Goal: Task Accomplishment & Management: Complete application form

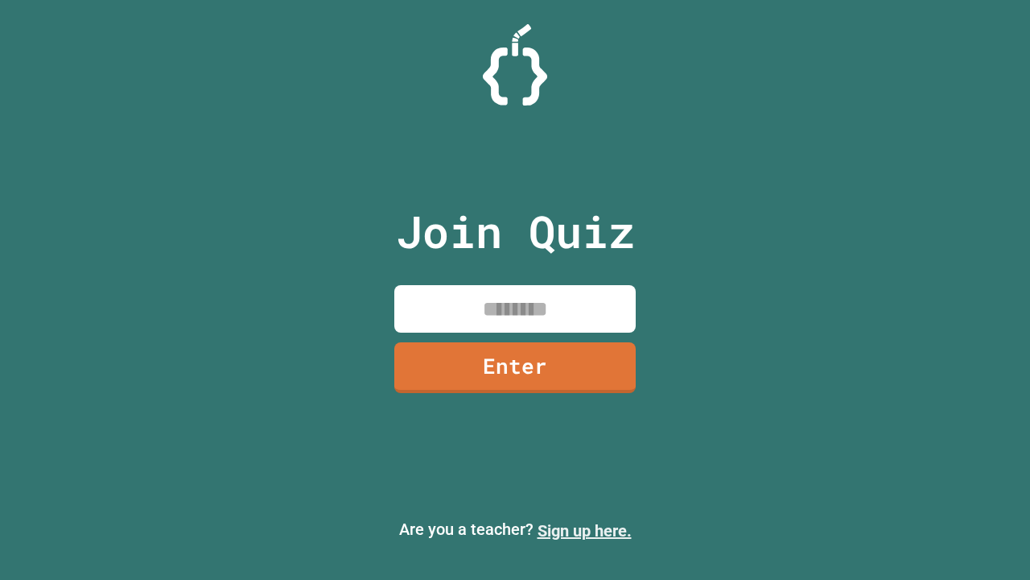
click at [584, 531] on link "Sign up here." at bounding box center [585, 530] width 94 height 19
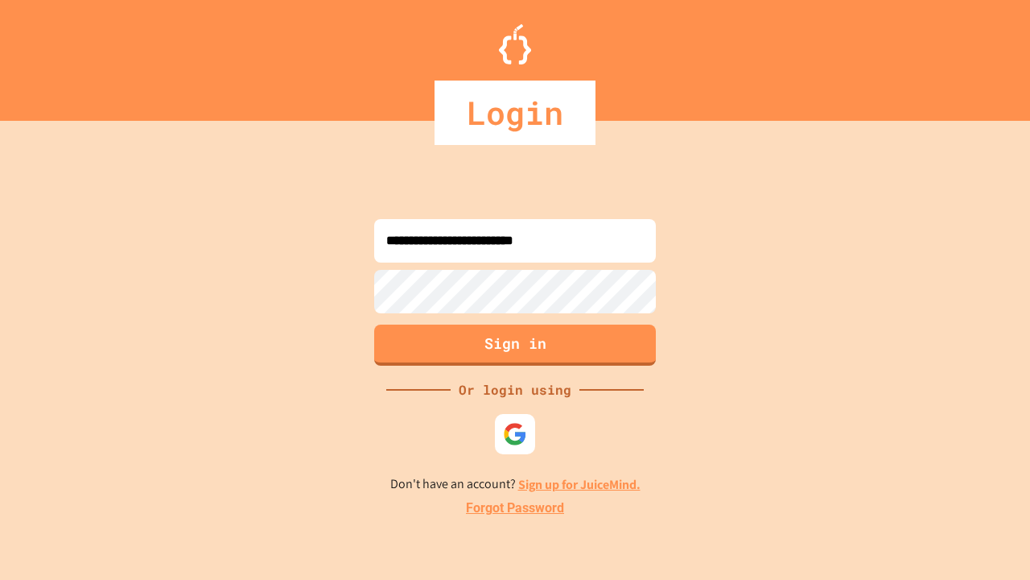
type input "**********"
